Goal: Task Accomplishment & Management: Manage account settings

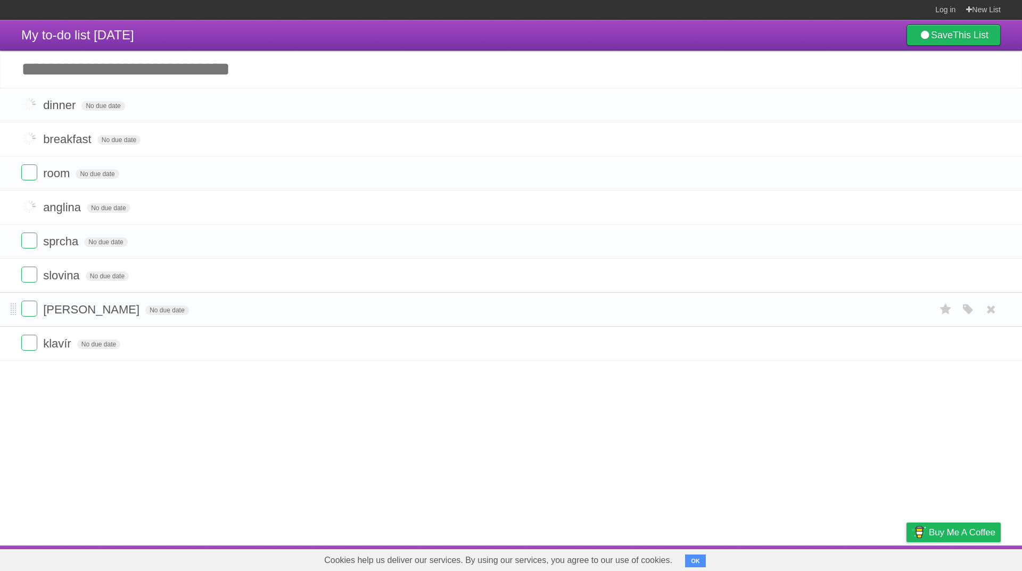
drag, startPoint x: 0, startPoint y: 0, endPoint x: 40, endPoint y: 313, distance: 315.7
click at [40, 313] on form "[PERSON_NAME] No due date White Red Blue Green Purple Orange" at bounding box center [511, 310] width 980 height 18
click at [34, 313] on label at bounding box center [29, 309] width 16 height 16
click at [30, 112] on label at bounding box center [29, 104] width 16 height 16
drag, startPoint x: 10, startPoint y: 251, endPoint x: 15, endPoint y: 251, distance: 5.4
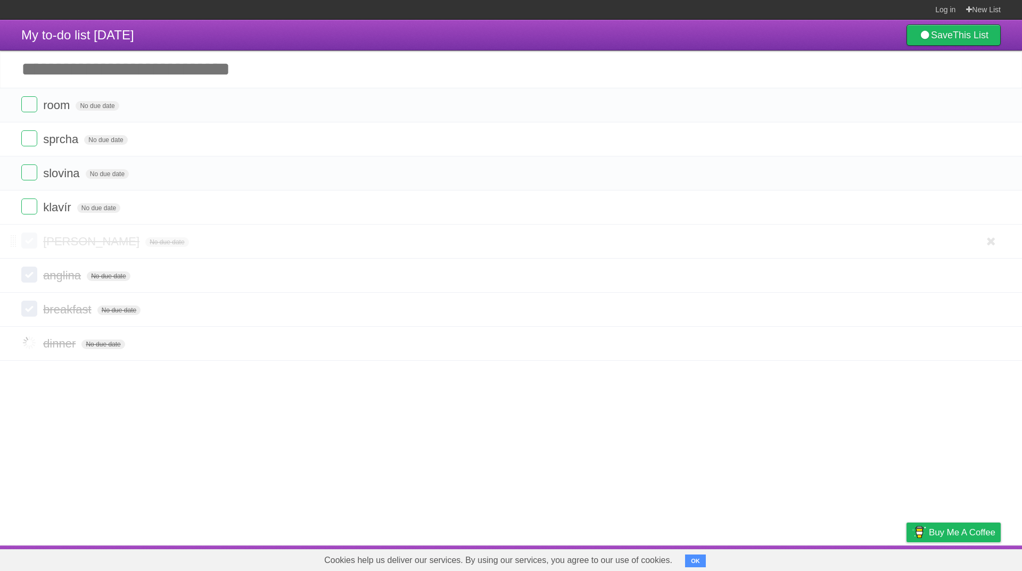
click at [9, 252] on li "[PERSON_NAME] No due date White Red Blue Green Purple Orange" at bounding box center [511, 242] width 1022 height 34
click at [30, 208] on label at bounding box center [29, 207] width 16 height 16
drag, startPoint x: 33, startPoint y: 174, endPoint x: 28, endPoint y: 176, distance: 5.6
click at [28, 179] on label at bounding box center [29, 173] width 16 height 16
click at [29, 140] on label at bounding box center [29, 138] width 16 height 16
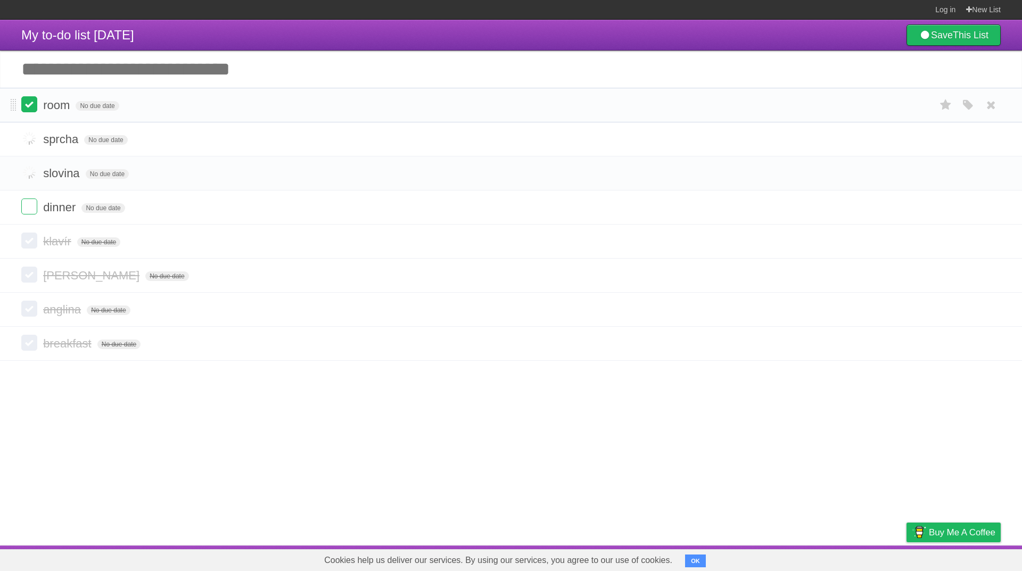
click at [28, 106] on label at bounding box center [29, 104] width 16 height 16
click at [992, 108] on icon at bounding box center [991, 105] width 15 height 18
click at [990, 105] on icon at bounding box center [991, 105] width 15 height 18
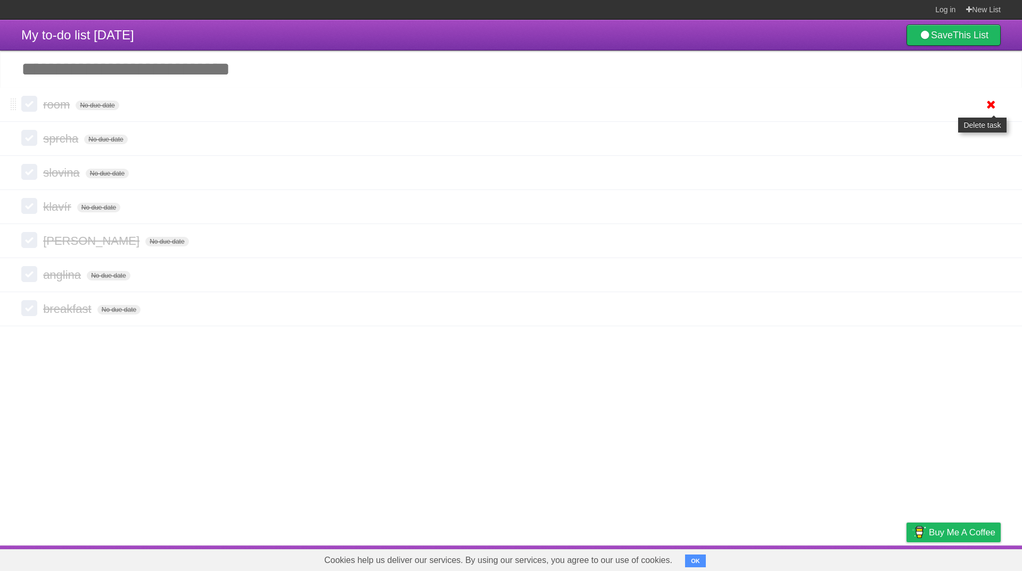
click at [995, 108] on icon at bounding box center [991, 105] width 15 height 18
click at [996, 109] on icon at bounding box center [991, 105] width 15 height 18
click at [1001, 107] on li "sprcha No due date White Red Blue Green Purple Orange" at bounding box center [511, 105] width 1022 height 34
click at [996, 108] on icon at bounding box center [991, 105] width 15 height 18
click at [995, 106] on icon at bounding box center [991, 105] width 15 height 18
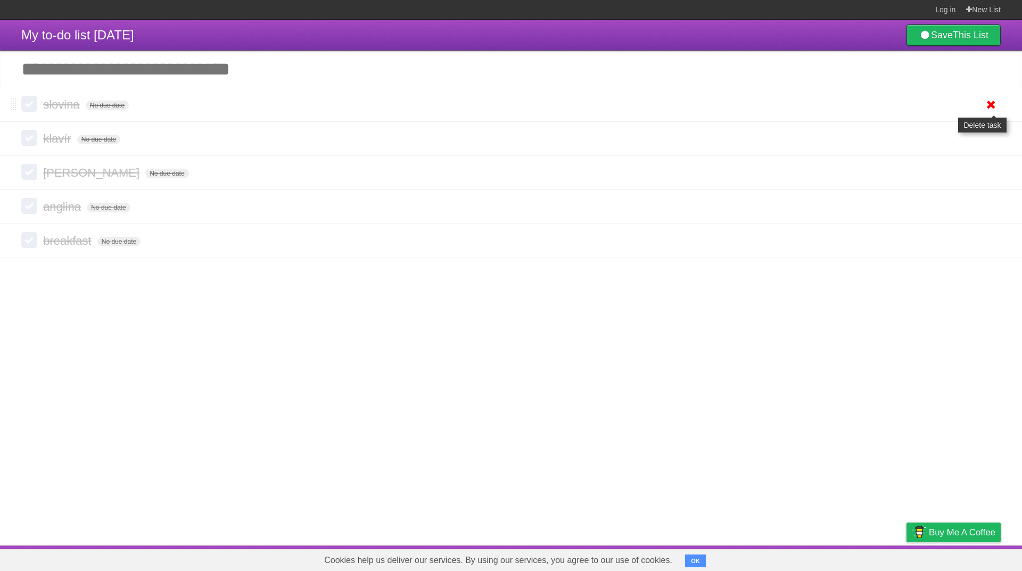
click at [990, 111] on icon at bounding box center [991, 105] width 15 height 18
click at [1000, 110] on li "slovina No due date White Red Blue Green Purple Orange" at bounding box center [511, 105] width 1022 height 34
click at [994, 106] on icon at bounding box center [991, 105] width 15 height 18
click at [994, 108] on icon at bounding box center [991, 105] width 15 height 18
drag, startPoint x: 990, startPoint y: 102, endPoint x: 563, endPoint y: 58, distance: 429.3
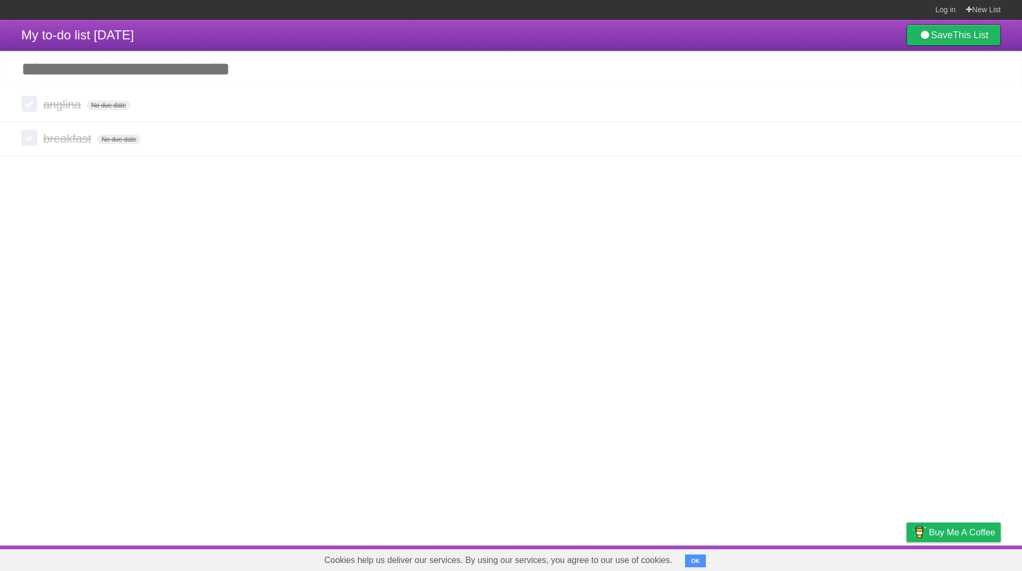
click at [992, 102] on icon at bounding box center [991, 105] width 15 height 18
click at [996, 104] on icon at bounding box center [991, 105] width 15 height 18
drag, startPoint x: 999, startPoint y: 107, endPoint x: 559, endPoint y: 56, distance: 442.8
click at [998, 107] on link at bounding box center [991, 105] width 20 height 18
